Goal: Task Accomplishment & Management: Manage account settings

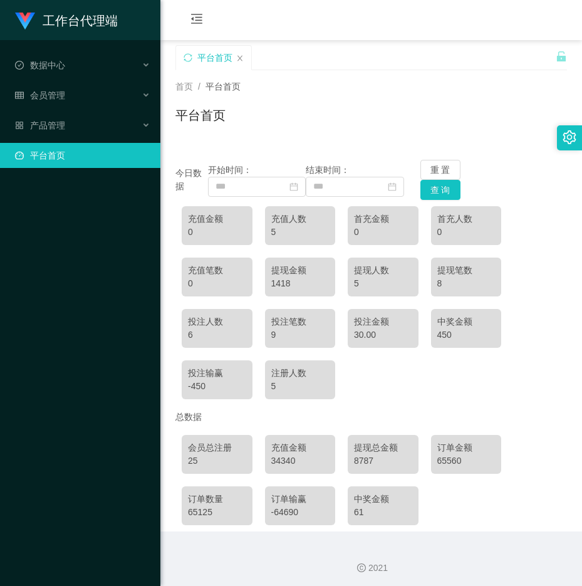
scroll to position [4, 0]
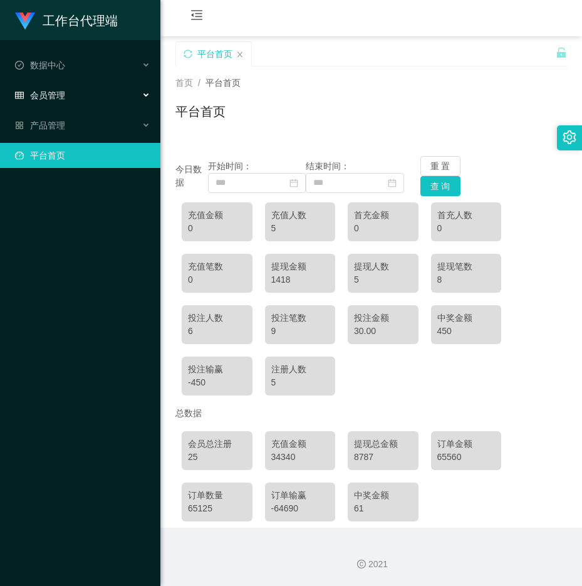
click at [88, 92] on div "会员管理" at bounding box center [80, 95] width 160 height 25
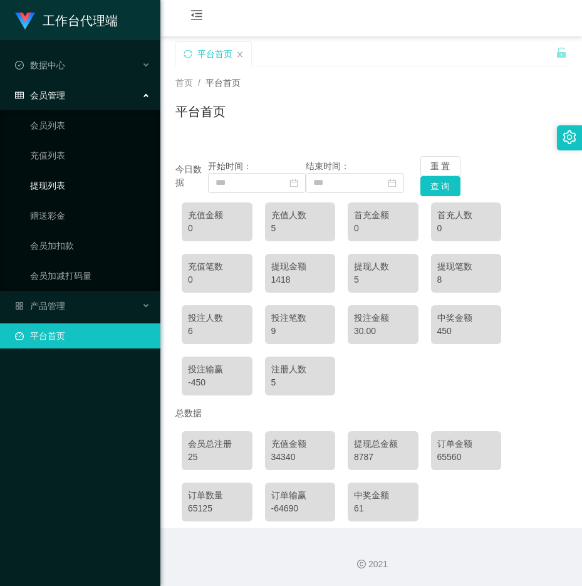
click at [65, 185] on link "提现列表" at bounding box center [90, 185] width 120 height 25
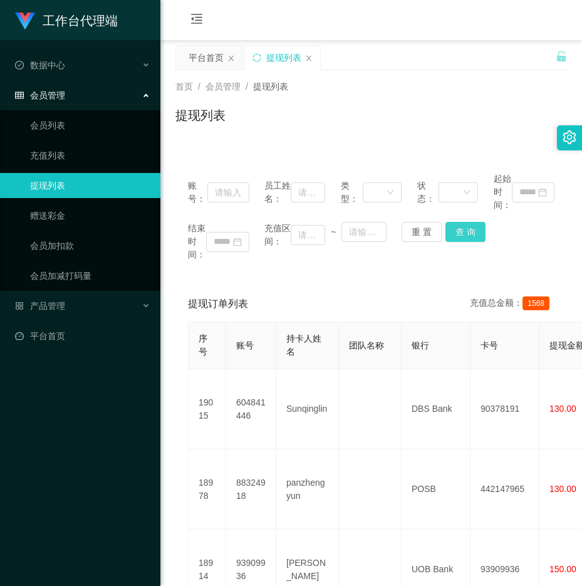
click at [464, 233] on button "查 询" at bounding box center [466, 232] width 40 height 20
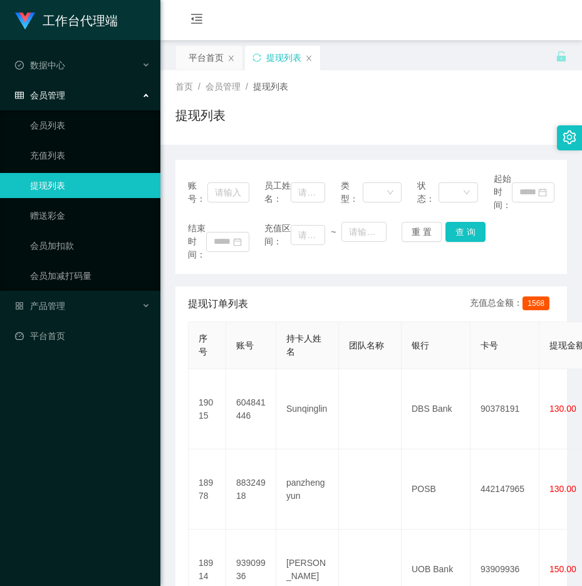
click at [312, 58] on icon "图标: close" at bounding box center [309, 59] width 8 height 8
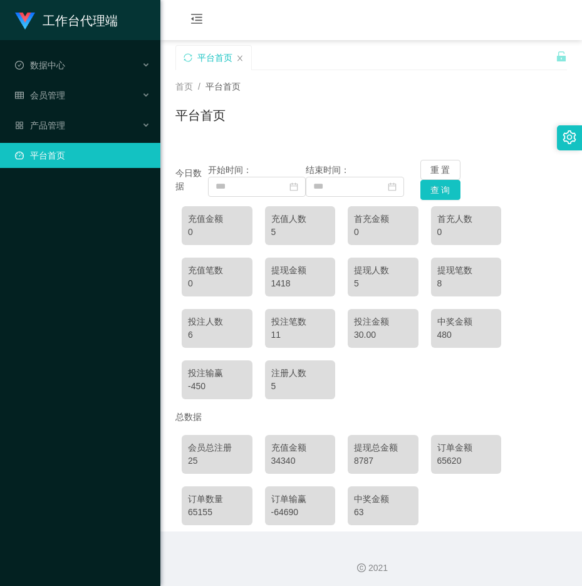
click at [183, 55] on div "平台首页" at bounding box center [213, 58] width 75 height 24
click at [444, 190] on button "查 询" at bounding box center [440, 190] width 40 height 20
click at [58, 123] on span "产品管理" at bounding box center [40, 125] width 50 height 10
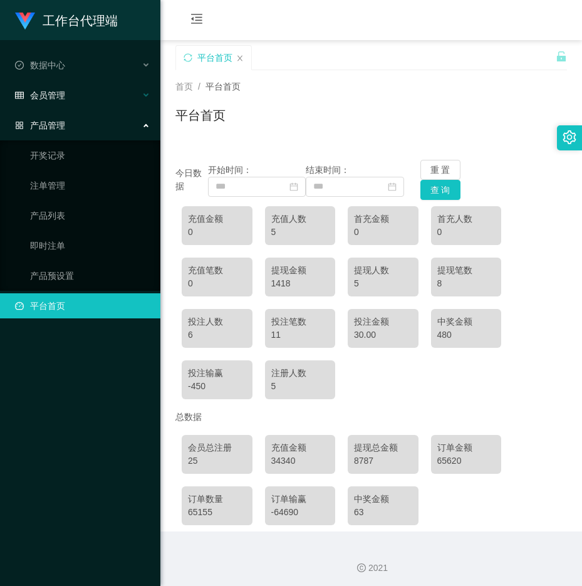
click at [65, 98] on span "会员管理" at bounding box center [40, 95] width 50 height 10
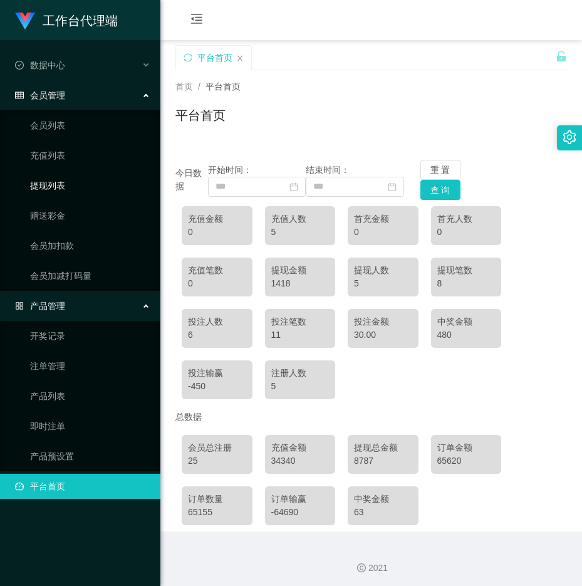
click at [60, 176] on link "提现列表" at bounding box center [90, 185] width 120 height 25
